Goal: Task Accomplishment & Management: Manage account settings

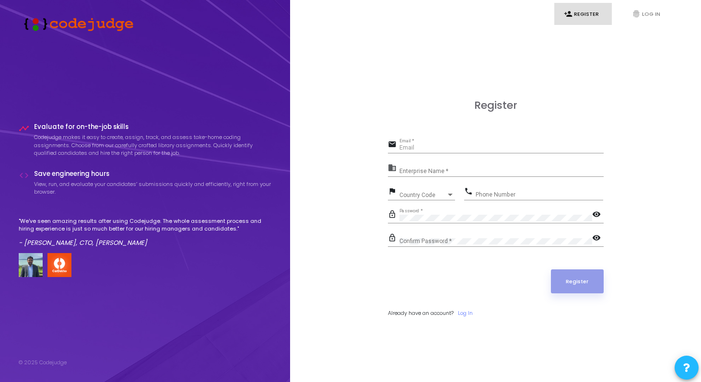
type input "[PERSON_NAME][EMAIL_ADDRESS][DOMAIN_NAME]"
click at [426, 168] on input "Enterprise Name *" at bounding box center [502, 171] width 204 height 7
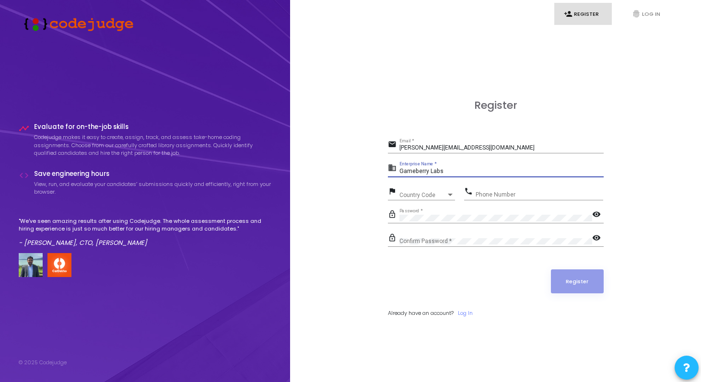
type input "Gameberry Labs"
click at [431, 194] on div "Country Code" at bounding box center [423, 195] width 47 height 6
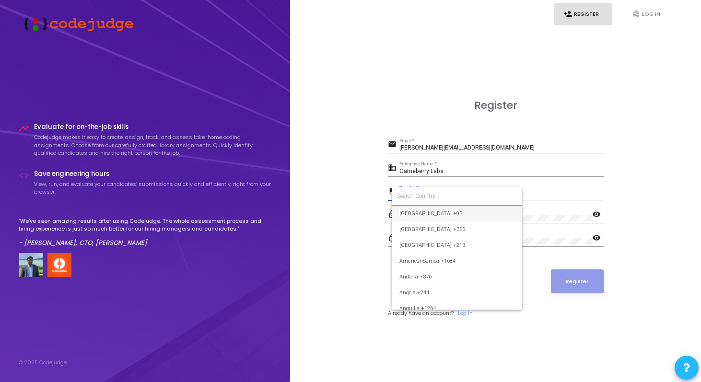
type input "n"
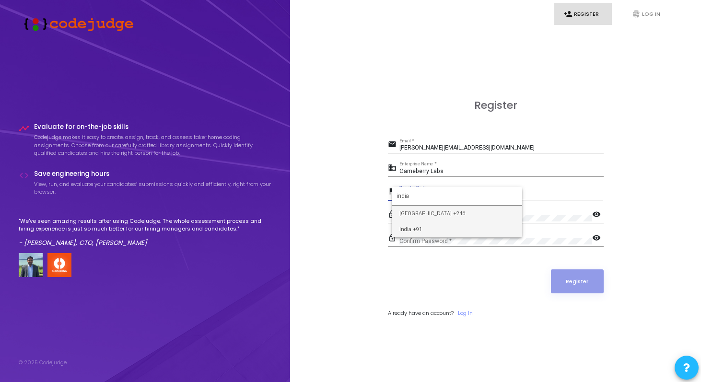
type input "india"
click at [419, 232] on span "India +91" at bounding box center [457, 230] width 115 height 16
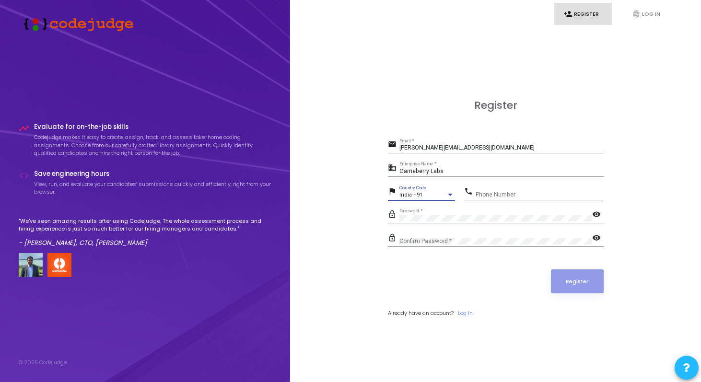
click at [492, 192] on input "Phone Number" at bounding box center [540, 194] width 128 height 7
type input "6362816390"
click at [598, 213] on mat-icon "visibility" at bounding box center [598, 216] width 12 height 12
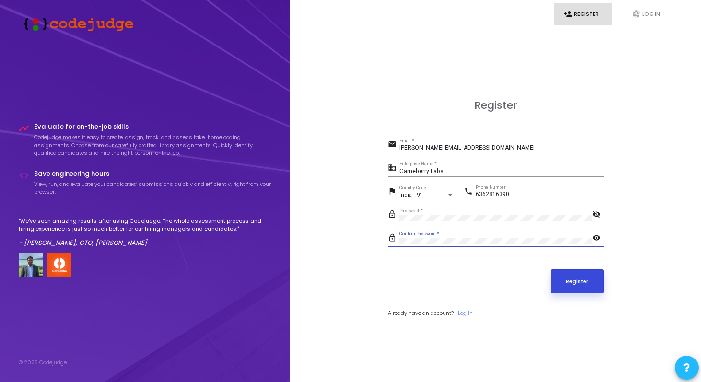
click at [596, 276] on button "Register" at bounding box center [577, 282] width 53 height 24
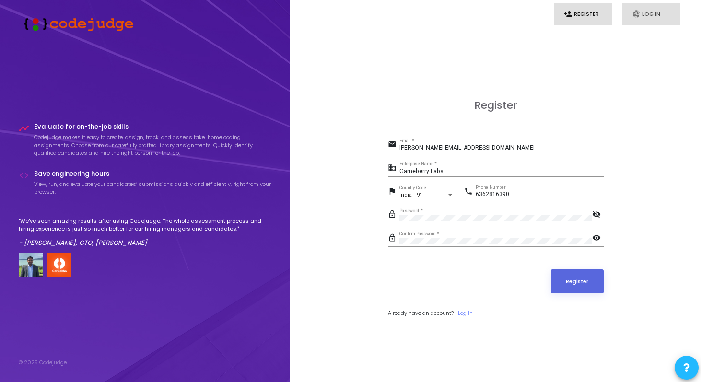
click at [647, 18] on link "fingerprint Log In" at bounding box center [652, 14] width 58 height 23
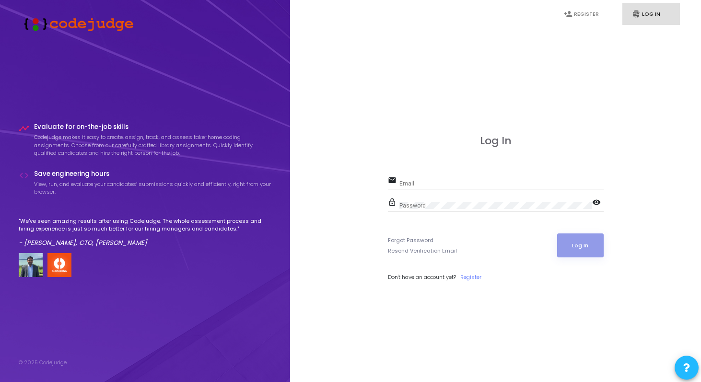
type input "[PERSON_NAME][EMAIL_ADDRESS][DOMAIN_NAME]"
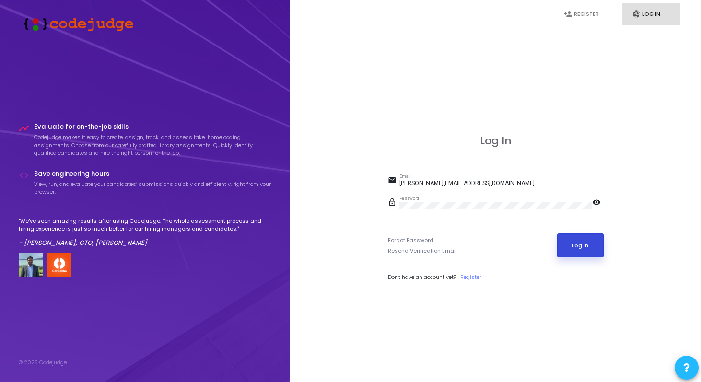
click at [568, 244] on button "Log In" at bounding box center [580, 246] width 47 height 24
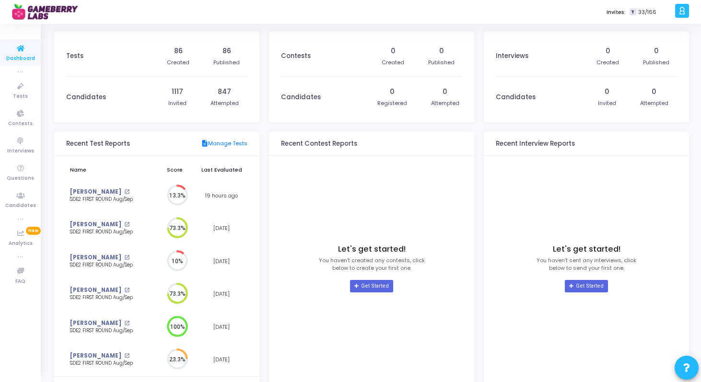
click at [652, 14] on span "33/166" at bounding box center [648, 12] width 18 height 8
click at [680, 12] on icon at bounding box center [682, 10] width 7 height 11
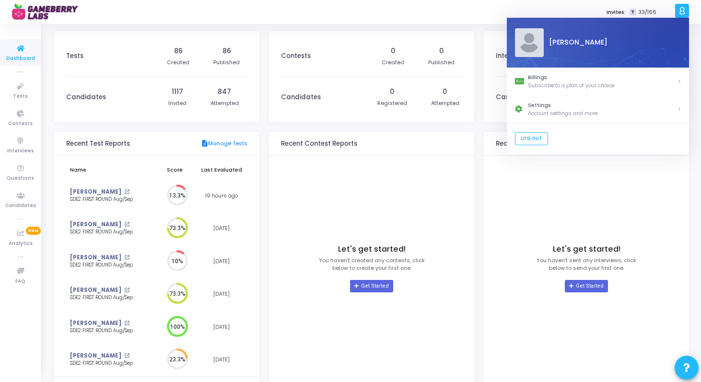
click at [559, 47] on div "[PERSON_NAME]" at bounding box center [613, 43] width 138 height 10
click at [587, 107] on div "Settings" at bounding box center [602, 106] width 149 height 8
select select "91"
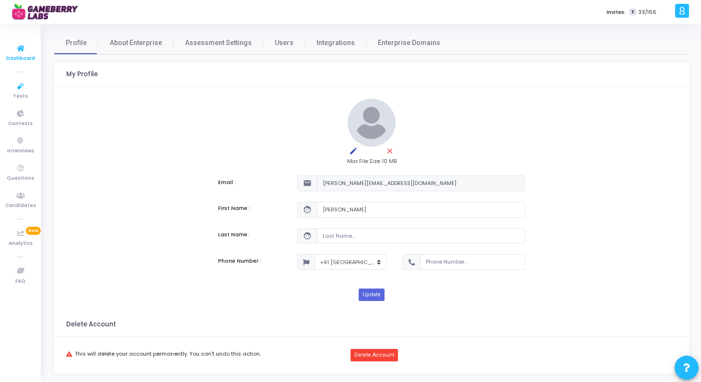
click at [20, 46] on icon at bounding box center [21, 49] width 20 height 12
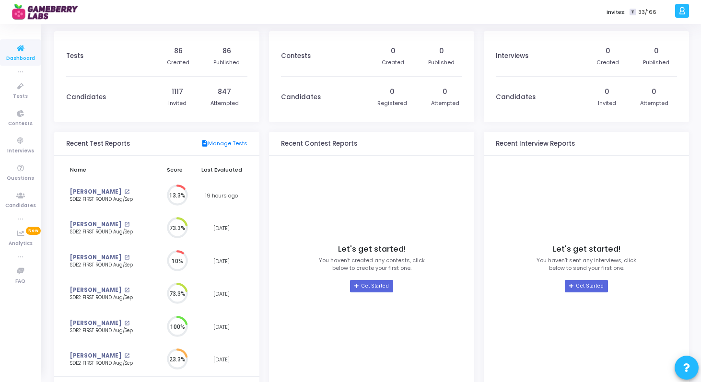
scroll to position [21, 10]
click at [655, 10] on span "33/166" at bounding box center [648, 12] width 18 height 8
click at [636, 13] on span "T" at bounding box center [633, 12] width 6 height 7
click at [648, 13] on span "33/166" at bounding box center [648, 12] width 18 height 8
click at [682, 15] on icon at bounding box center [682, 10] width 7 height 11
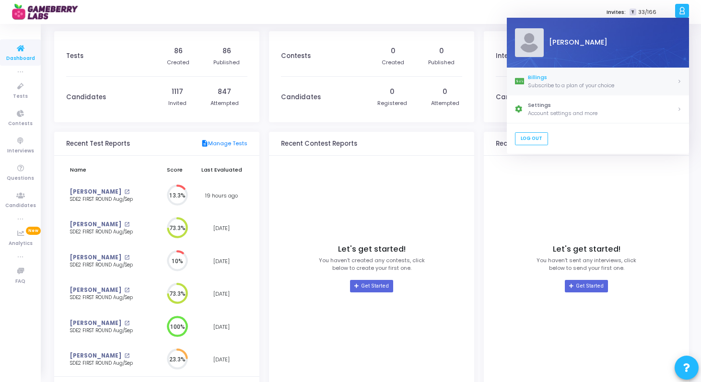
click at [674, 86] on div "Subscribe to a plan of your choice" at bounding box center [602, 86] width 149 height 8
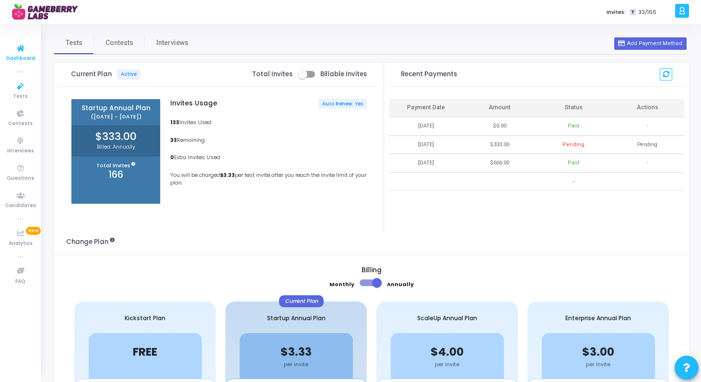
click at [18, 47] on icon at bounding box center [21, 49] width 20 height 12
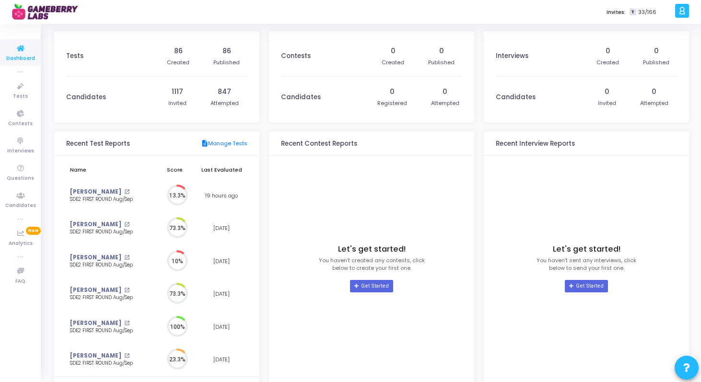
scroll to position [21, 10]
click at [689, 6] on div "d [PERSON_NAME] Subscribe to a plan of your choice Settings Account settings an…" at bounding box center [687, 12] width 29 height 24
click at [683, 9] on icon at bounding box center [682, 10] width 7 height 11
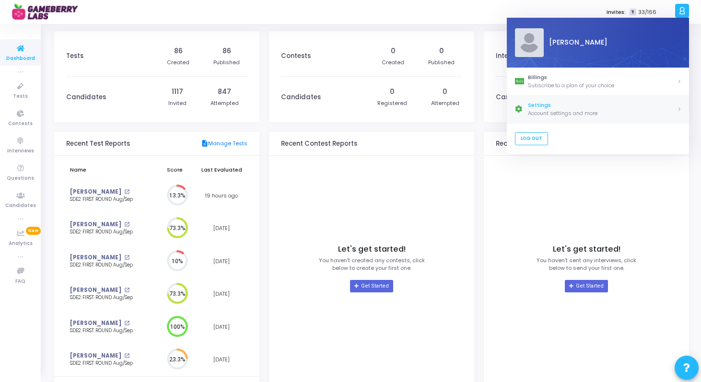
click at [647, 109] on div "Settings" at bounding box center [602, 106] width 149 height 8
select select "91"
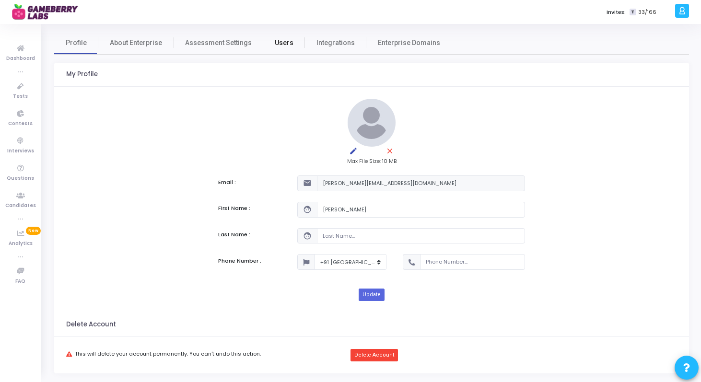
click at [274, 51] on link "Users" at bounding box center [284, 42] width 42 height 23
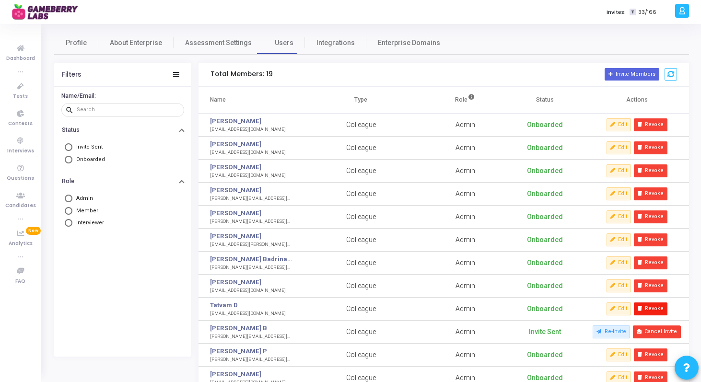
click at [659, 309] on button "Revoke" at bounding box center [651, 309] width 34 height 12
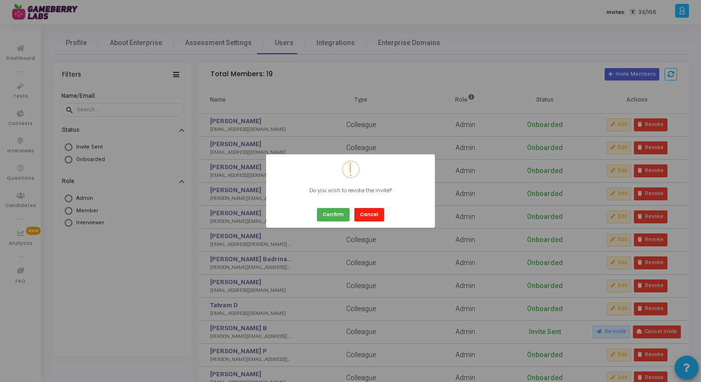
click at [370, 213] on button "Cancel" at bounding box center [370, 214] width 30 height 13
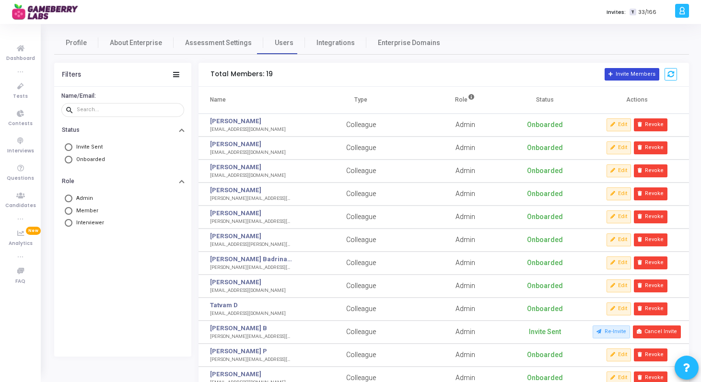
click at [633, 69] on button "Invite Members" at bounding box center [632, 74] width 55 height 12
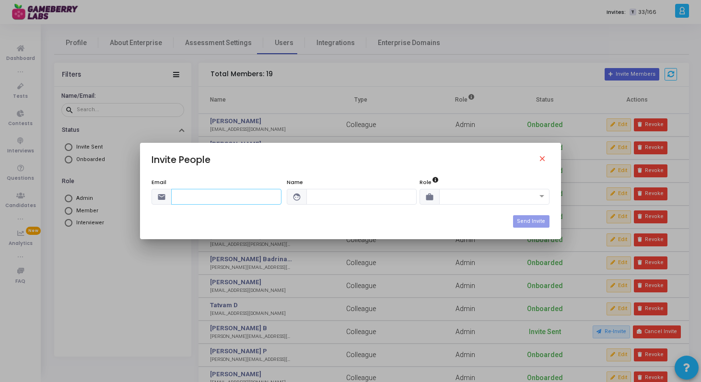
paste input "[EMAIL_ADDRESS][DOMAIN_NAME]"
type input "[EMAIL_ADDRESS][DOMAIN_NAME]"
click at [310, 199] on input "text" at bounding box center [362, 197] width 110 height 16
type input "[PERSON_NAME]"
click at [468, 195] on input "text" at bounding box center [485, 196] width 81 height 8
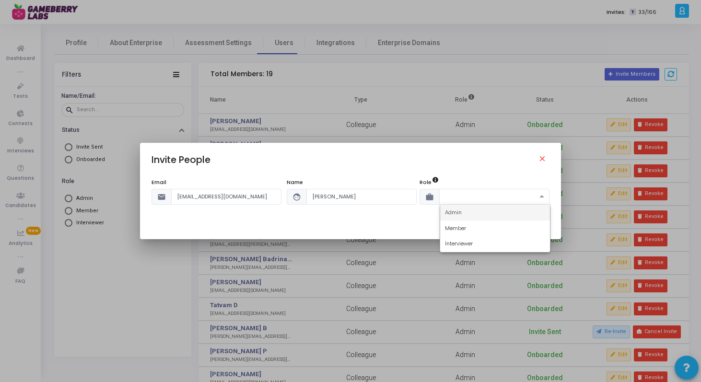
click at [466, 214] on div "Admin" at bounding box center [495, 213] width 110 height 16
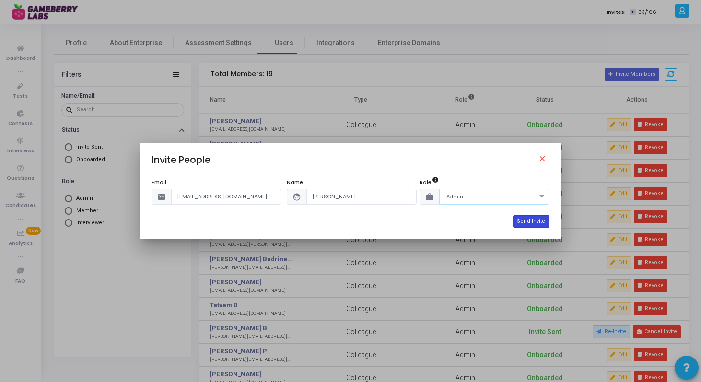
click at [544, 223] on button "Send Invite" at bounding box center [531, 221] width 36 height 12
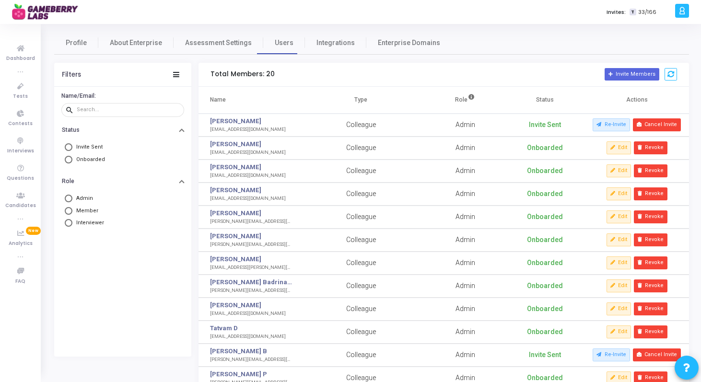
click at [478, 38] on div "Profile About Enterprise Assessment Settings Users Integrations Enterprise Doma…" at bounding box center [371, 42] width 635 height 23
click at [24, 47] on icon at bounding box center [21, 49] width 20 height 12
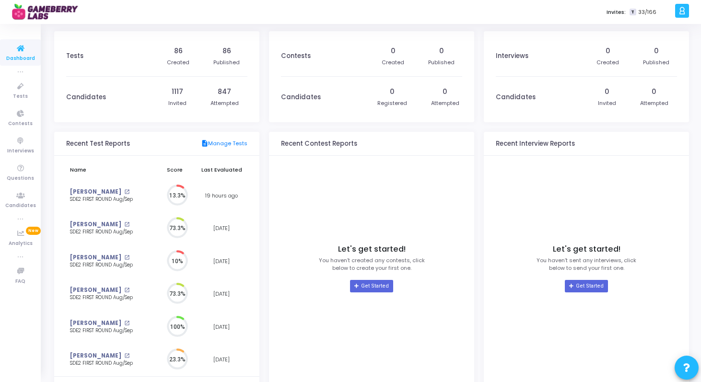
scroll to position [21, 10]
click at [18, 49] on icon at bounding box center [21, 49] width 20 height 12
click at [39, 16] on img at bounding box center [48, 11] width 72 height 19
